Goal: Find specific page/section: Find specific page/section

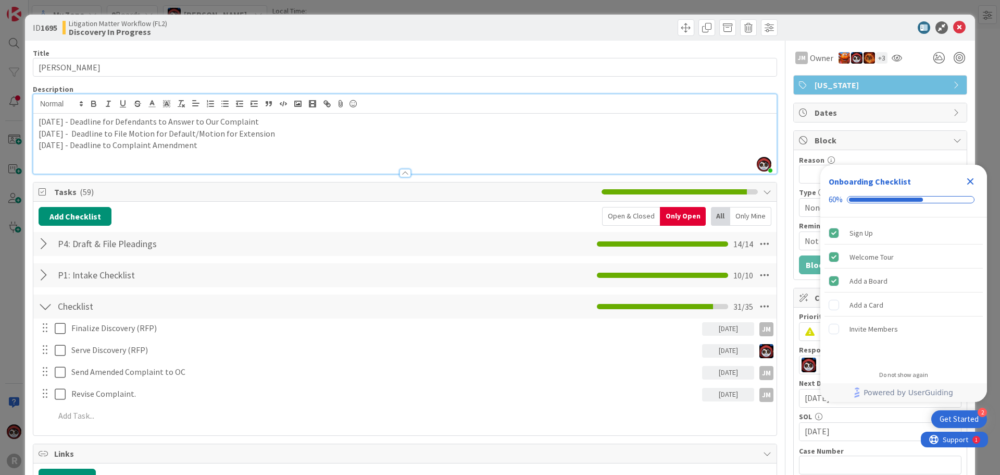
click at [232, 145] on p "[DATE] - Deadline to Complaint Amendment" at bounding box center [405, 145] width 733 height 12
click at [259, 148] on p "[DATE] - Deadline to Complaint Amendment" at bounding box center [405, 145] width 733 height 12
click at [945, 26] on div at bounding box center [875, 27] width 184 height 13
click at [953, 27] on icon at bounding box center [959, 27] width 13 height 13
click at [953, 30] on icon at bounding box center [959, 27] width 13 height 13
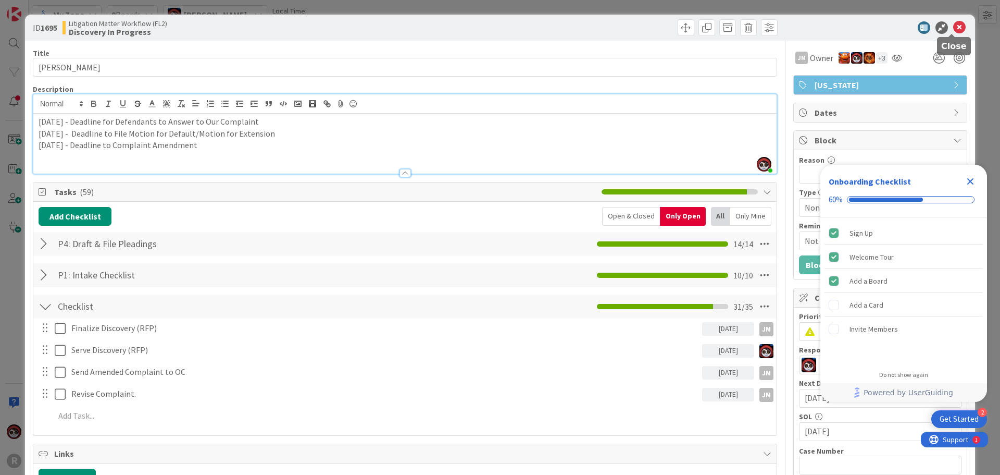
click at [953, 22] on icon at bounding box center [959, 27] width 13 height 13
click at [953, 28] on icon at bounding box center [959, 27] width 13 height 13
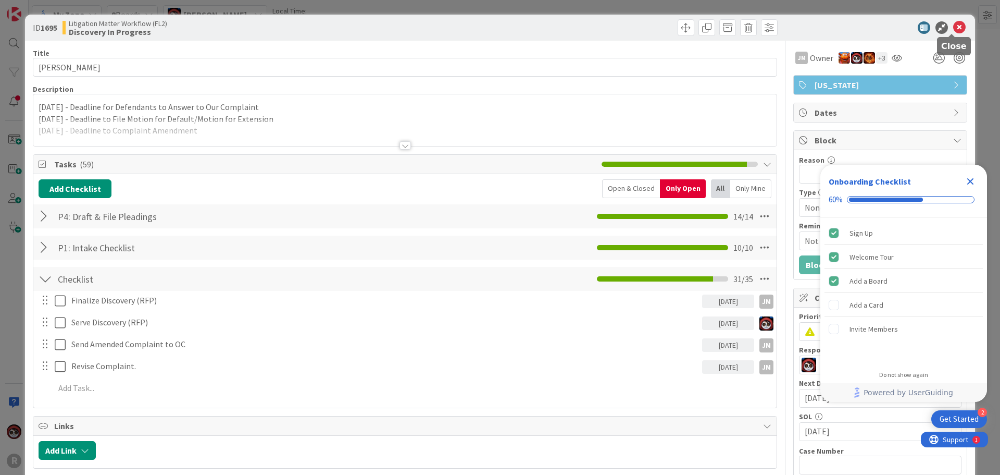
click at [953, 27] on icon at bounding box center [959, 27] width 13 height 13
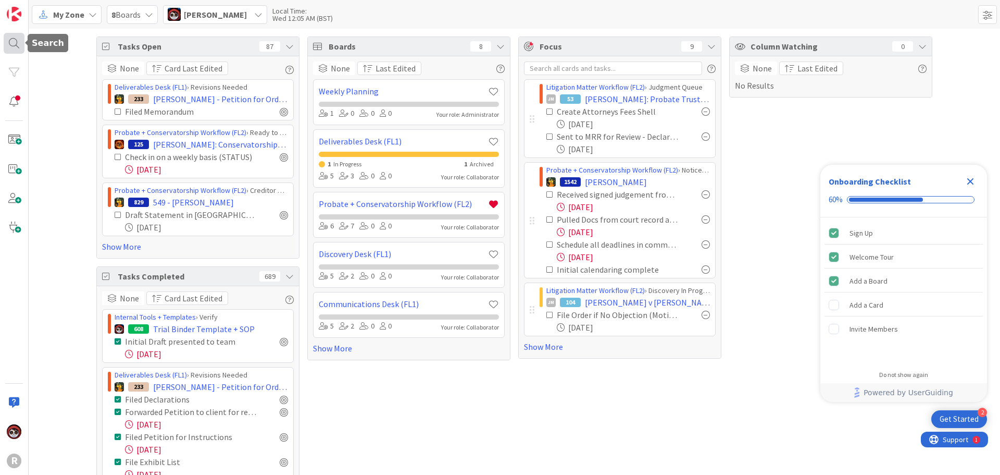
click at [21, 41] on div at bounding box center [14, 43] width 21 height 21
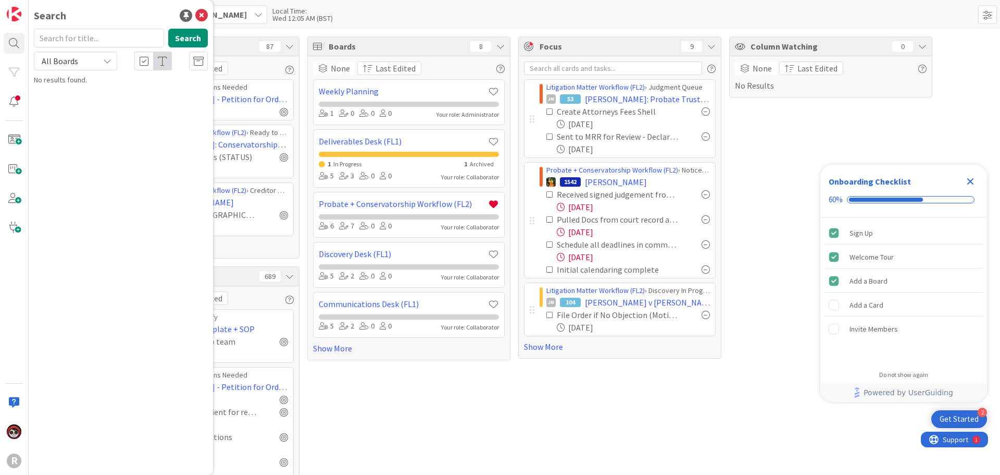
click at [111, 43] on input "text" at bounding box center [99, 38] width 130 height 19
type input "[PERSON_NAME]"
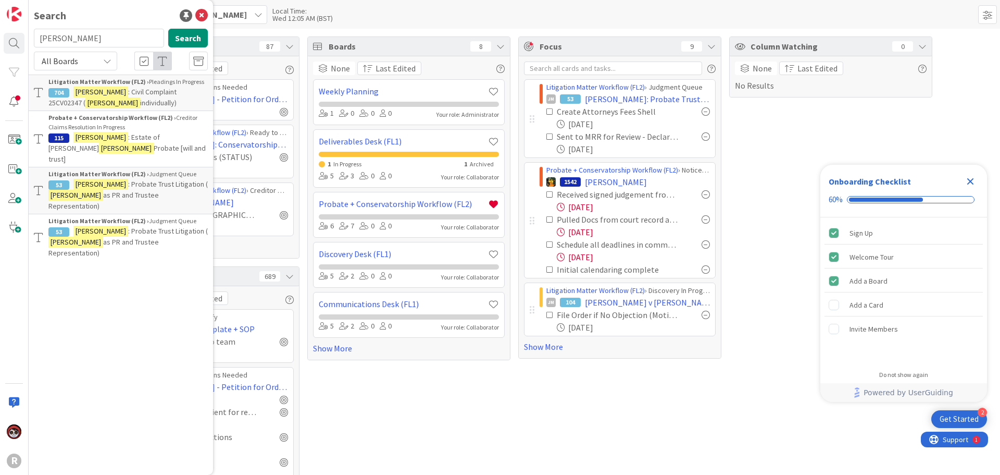
click at [129, 102] on p "[PERSON_NAME] : Civil Complaint 25CV02347 ( [PERSON_NAME] individually)" at bounding box center [127, 97] width 159 height 22
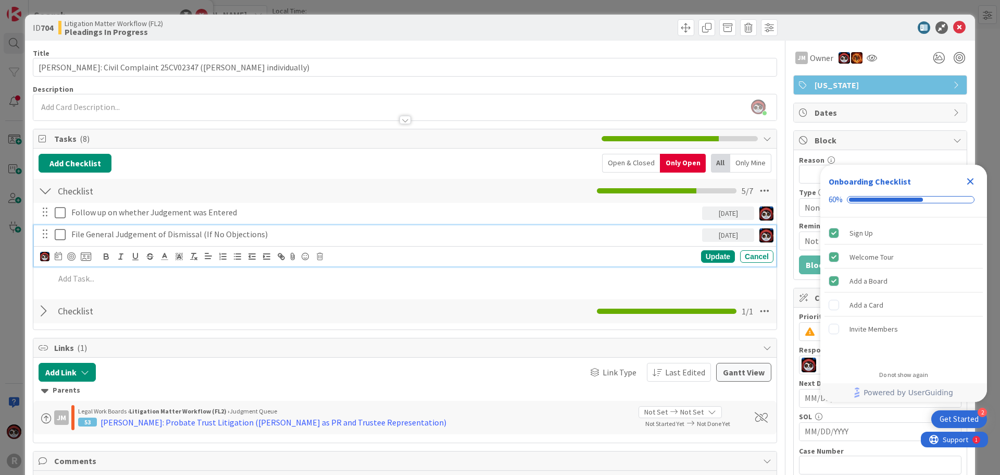
click at [190, 232] on p "File General Judgement of Dismissal (If No Objections)" at bounding box center [384, 234] width 627 height 12
click at [721, 235] on div "[DATE]" at bounding box center [728, 235] width 52 height 14
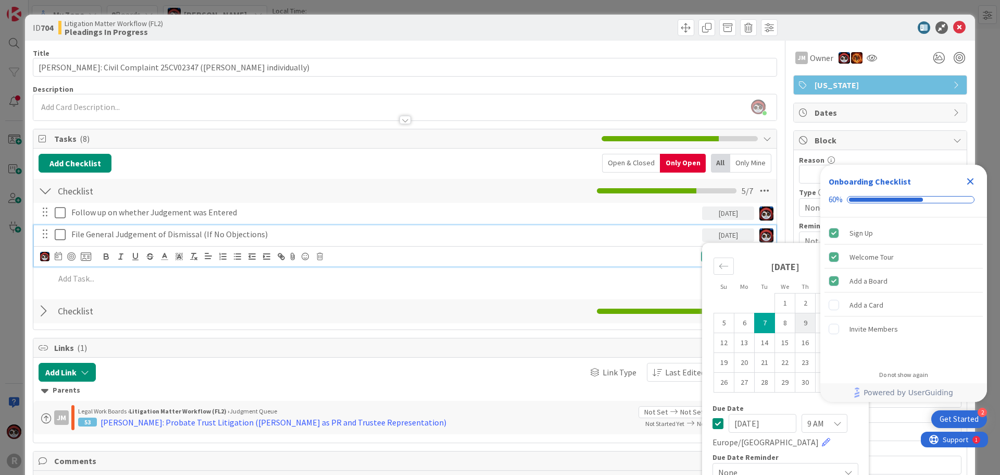
click at [800, 323] on td "9" at bounding box center [806, 323] width 20 height 20
type input "[DATE]"
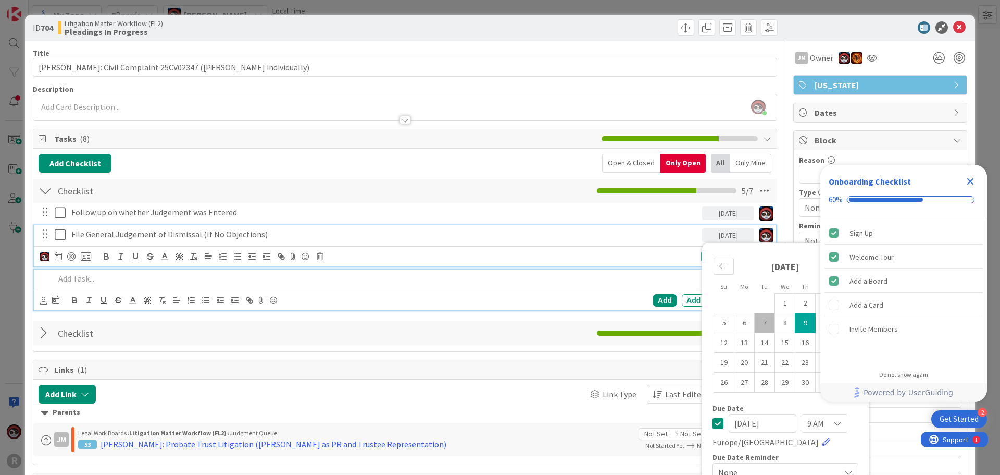
drag, startPoint x: 679, startPoint y: 272, endPoint x: 674, endPoint y: 274, distance: 5.3
click at [678, 272] on p at bounding box center [412, 278] width 715 height 12
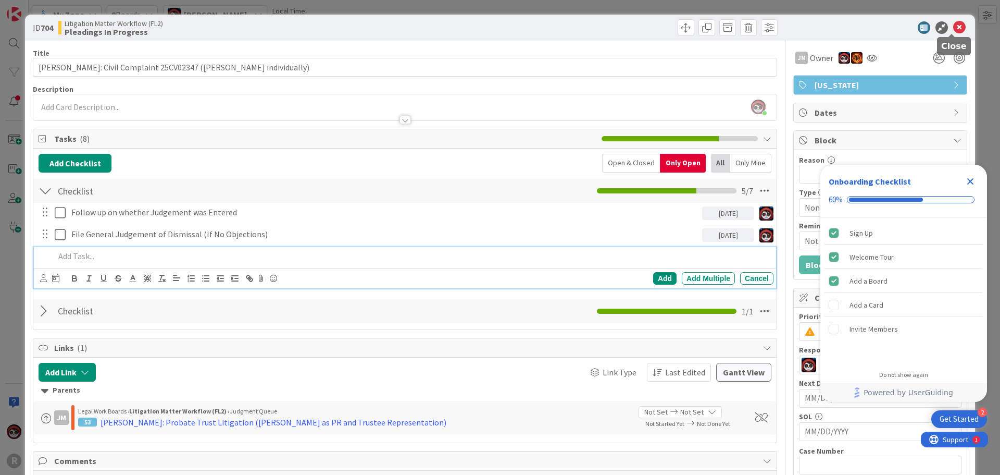
click at [953, 23] on icon at bounding box center [959, 27] width 13 height 13
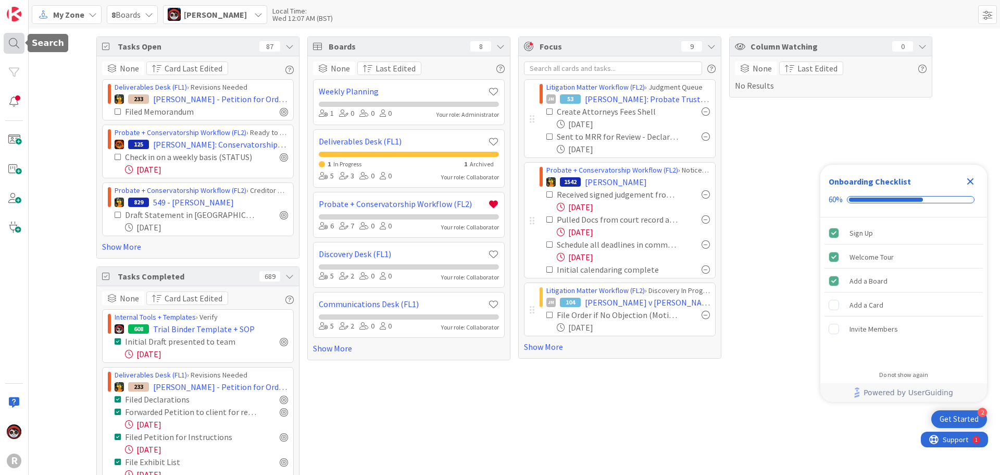
click at [16, 41] on div at bounding box center [14, 43] width 21 height 21
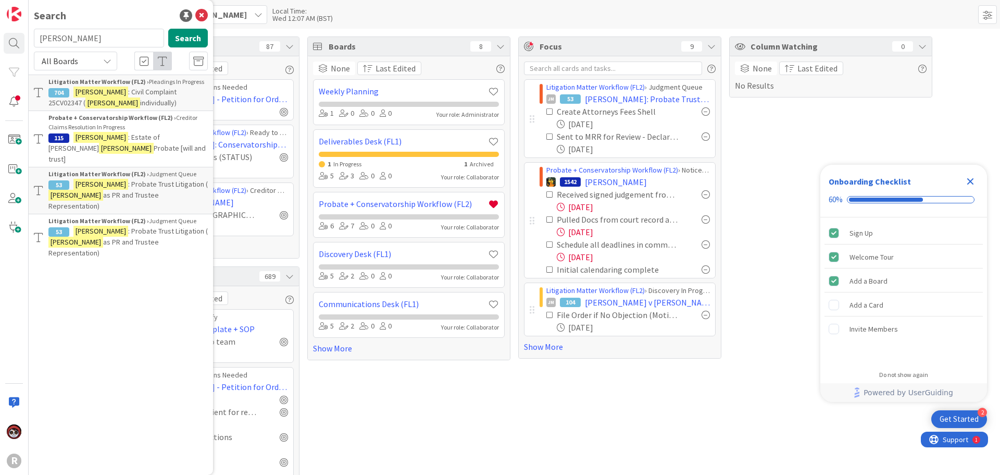
drag, startPoint x: 53, startPoint y: 39, endPoint x: 34, endPoint y: 40, distance: 18.8
click at [34, 40] on input "[PERSON_NAME]" at bounding box center [99, 38] width 130 height 19
type input "t"
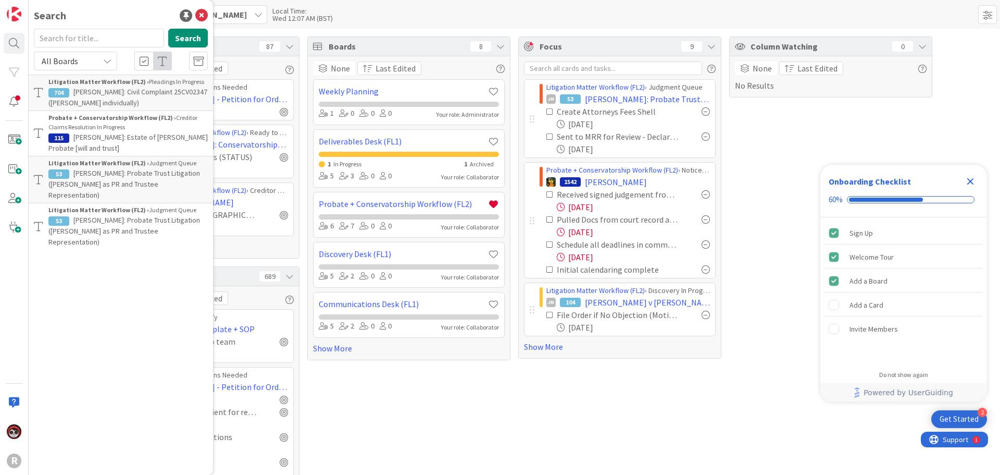
click at [63, 35] on input "text" at bounding box center [99, 38] width 130 height 19
click at [117, 42] on input "text" at bounding box center [99, 38] width 130 height 19
type input "s"
click at [100, 40] on input "text" at bounding box center [99, 38] width 130 height 19
type input "[PERSON_NAME]"
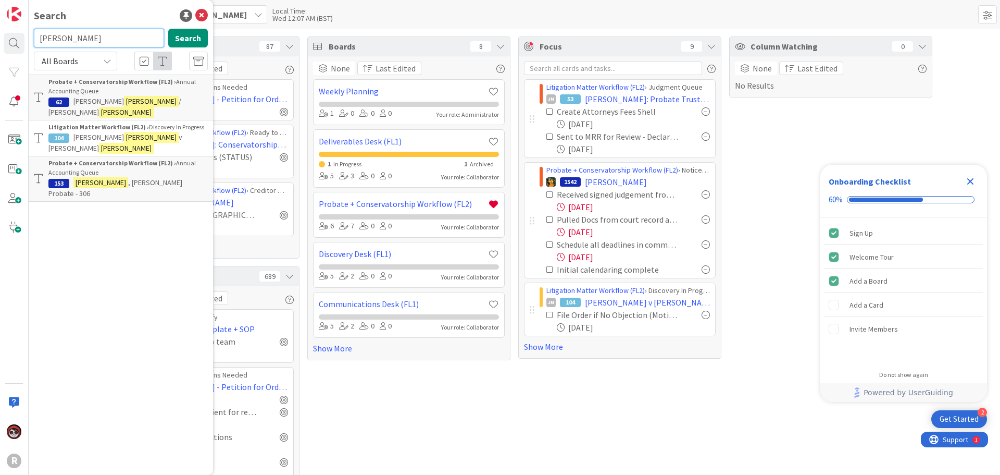
click at [111, 35] on input "[PERSON_NAME]" at bounding box center [99, 38] width 130 height 19
